Goal: Task Accomplishment & Management: Manage account settings

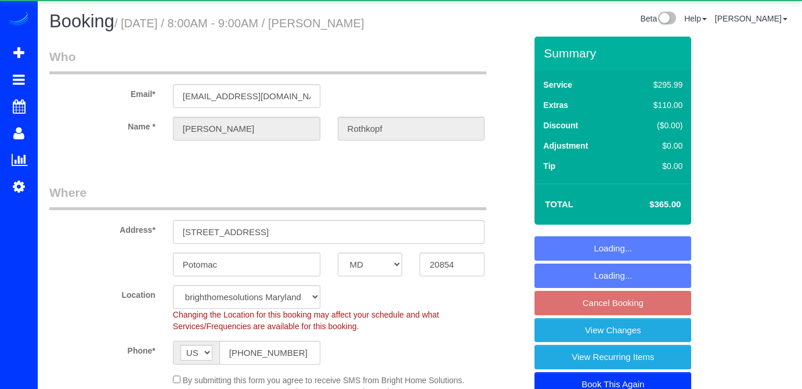
select select "MD"
select select "5"
select select "2"
select select "spot23"
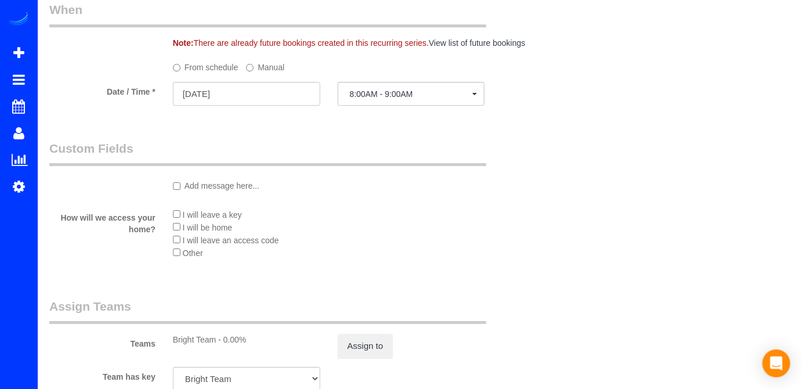
scroll to position [1002, 0]
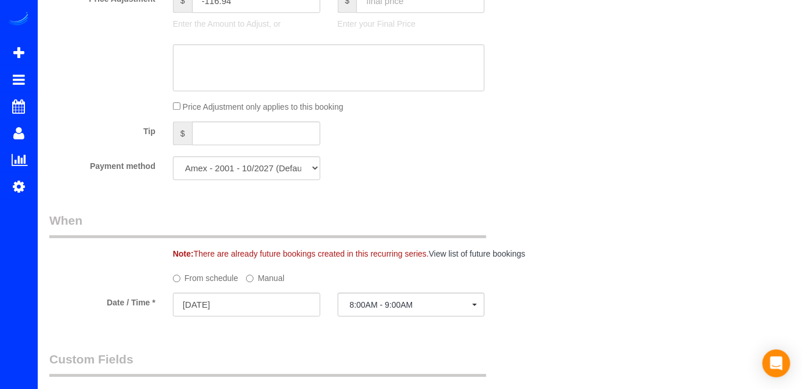
click at [223, 318] on div at bounding box center [246, 317] width 147 height 2
click at [233, 316] on input "[DATE]" at bounding box center [246, 304] width 147 height 24
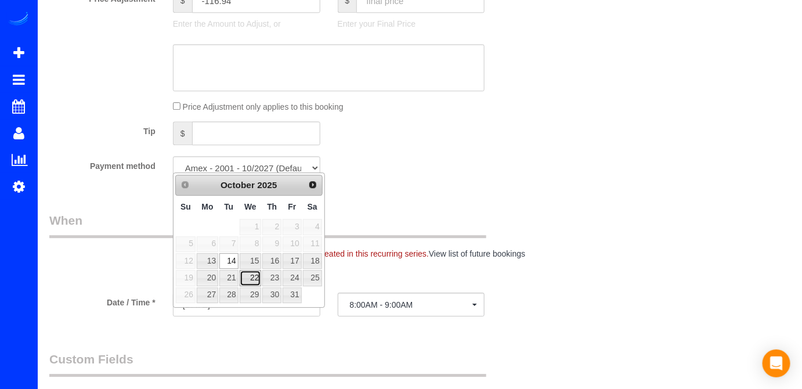
click at [251, 275] on link "22" at bounding box center [251, 278] width 22 height 16
type input "[DATE]"
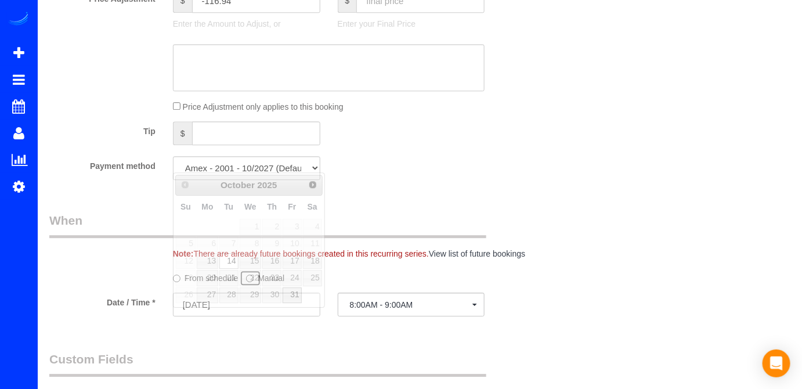
select select "spot45"
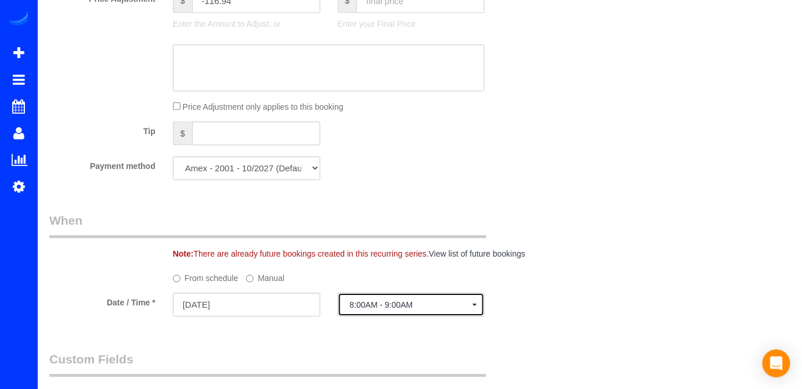
click at [393, 309] on span "8:00AM - 9:00AM" at bounding box center [411, 304] width 123 height 9
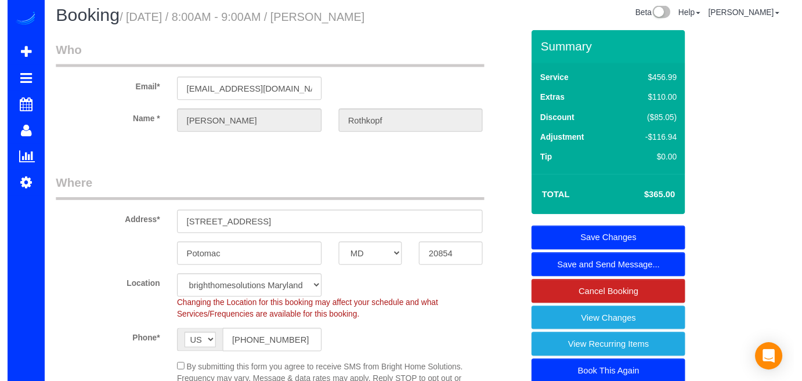
scroll to position [0, 0]
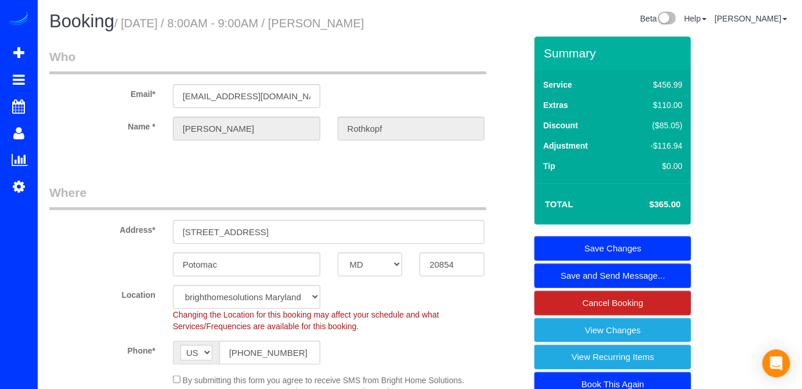
click at [650, 243] on link "Save Changes" at bounding box center [612, 248] width 157 height 24
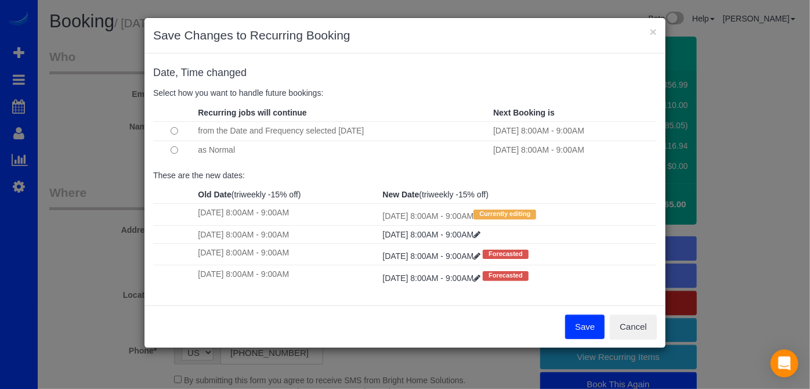
click at [579, 325] on button "Save" at bounding box center [584, 326] width 39 height 24
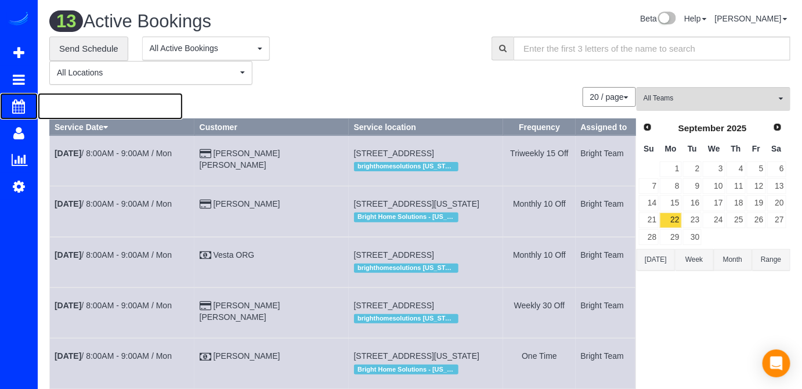
drag, startPoint x: 74, startPoint y: 99, endPoint x: 66, endPoint y: 88, distance: 13.2
click at [74, 99] on span "Scheduler" at bounding box center [110, 106] width 145 height 27
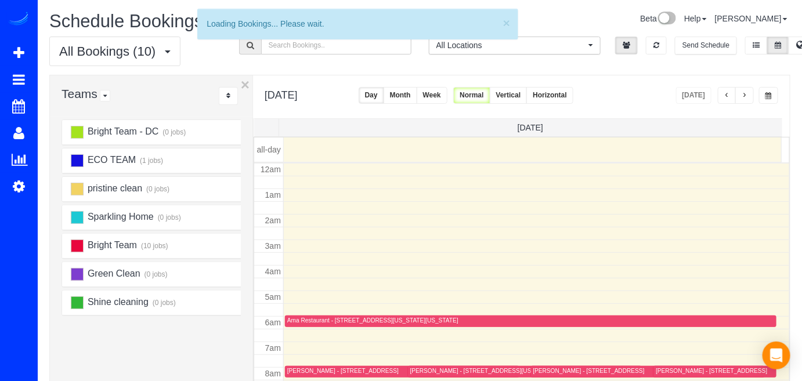
scroll to position [151, 0]
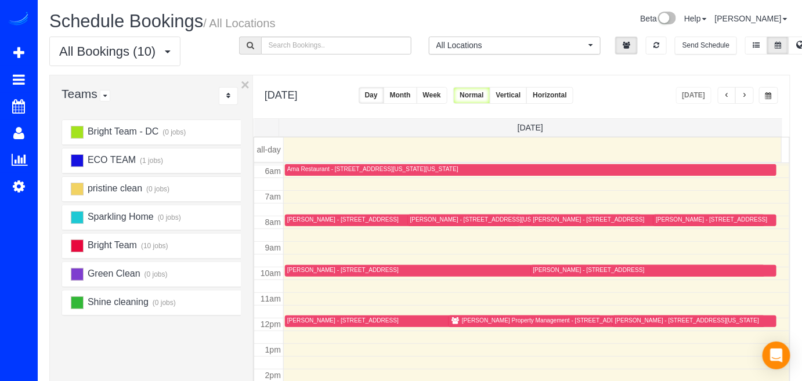
click at [745, 96] on span "button" at bounding box center [744, 95] width 6 height 7
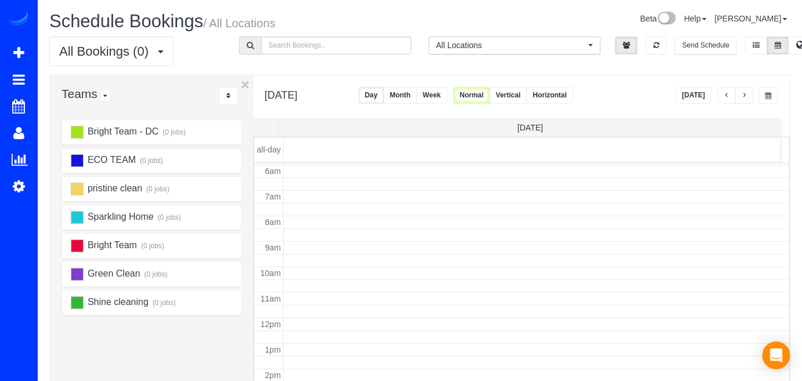
click at [730, 97] on span "button" at bounding box center [727, 95] width 6 height 7
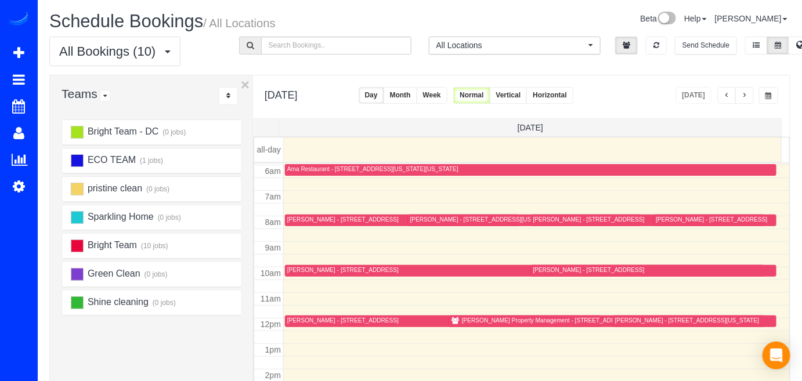
click at [741, 90] on button "button" at bounding box center [744, 95] width 19 height 17
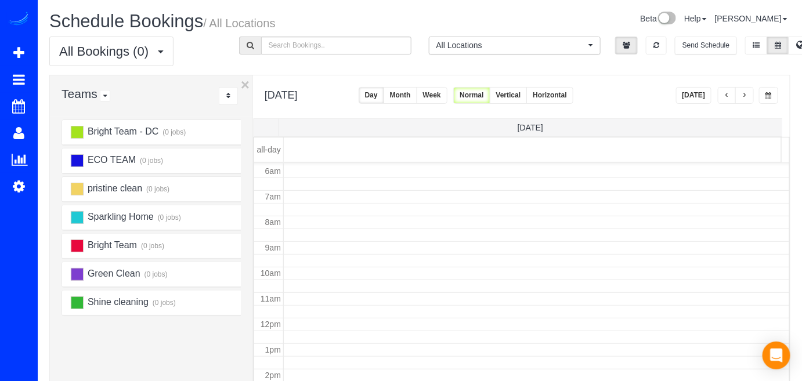
click at [746, 92] on span "button" at bounding box center [744, 95] width 6 height 7
